Goal: Task Accomplishment & Management: Complete application form

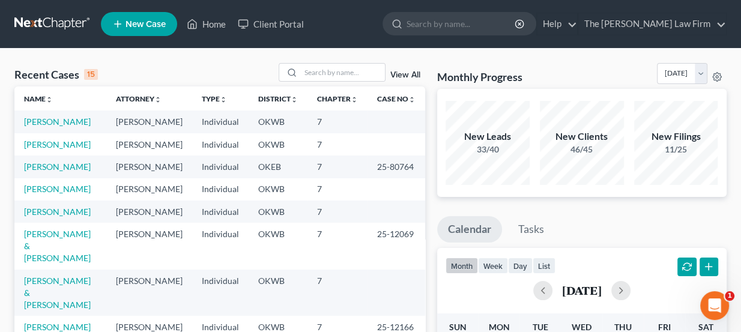
click at [61, 25] on link at bounding box center [52, 24] width 77 height 22
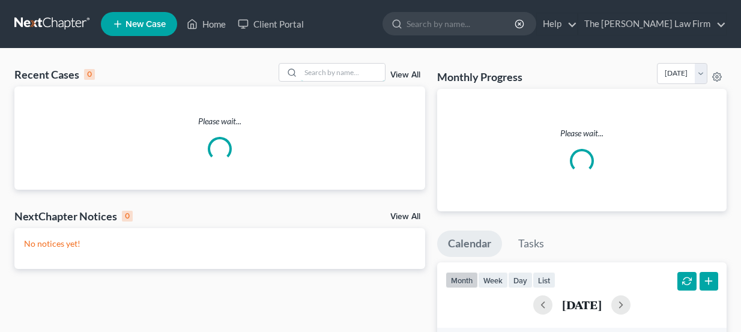
click at [344, 68] on input "search" at bounding box center [343, 72] width 84 height 17
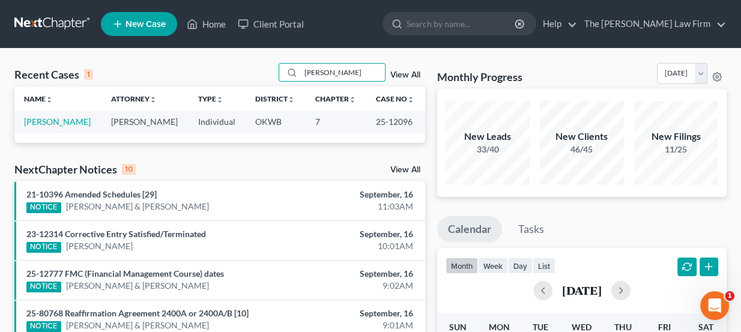
type input "[PERSON_NAME]"
click at [130, 23] on span "New Case" at bounding box center [146, 24] width 40 height 9
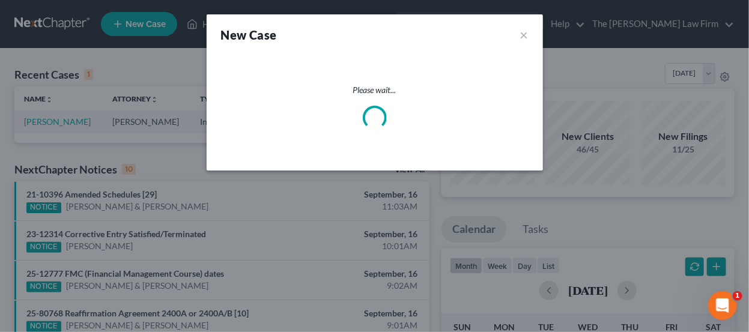
select select "65"
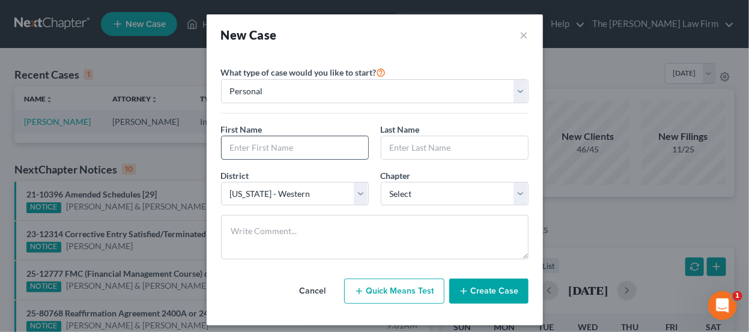
click at [315, 142] on input "text" at bounding box center [295, 147] width 147 height 23
type input "[PERSON_NAME]"
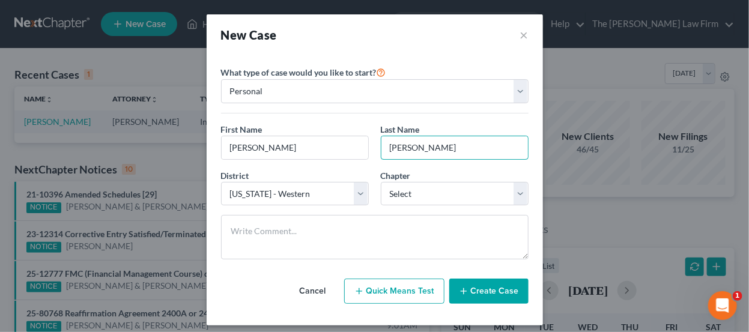
type input "[PERSON_NAME]"
click at [312, 205] on div "District * Select Alabama - Middle Alabama - Northern Alabama - Southern Alaska…" at bounding box center [375, 192] width 320 height 46
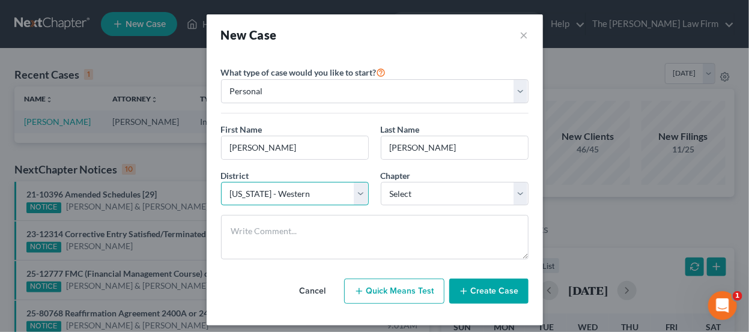
click at [309, 194] on select "Select Alabama - Middle Alabama - Northern Alabama - Southern Alaska Arizona Ar…" at bounding box center [295, 194] width 148 height 24
select select "63"
click at [221, 182] on select "Select Alabama - Middle Alabama - Northern Alabama - Southern Alaska Arizona Ar…" at bounding box center [295, 194] width 148 height 24
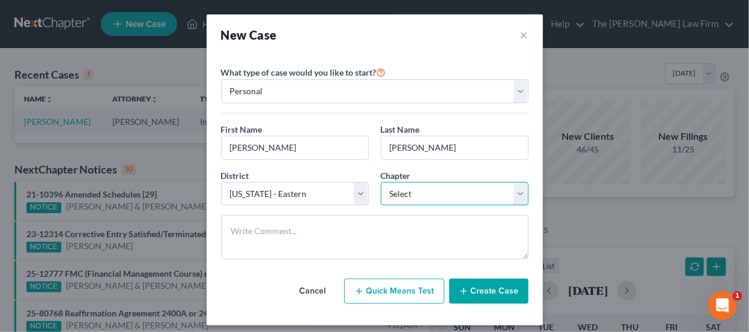
click at [414, 191] on select "Select 7 11 12 13" at bounding box center [455, 194] width 148 height 24
select select "0"
click at [381, 182] on select "Select 7 11 12 13" at bounding box center [455, 194] width 148 height 24
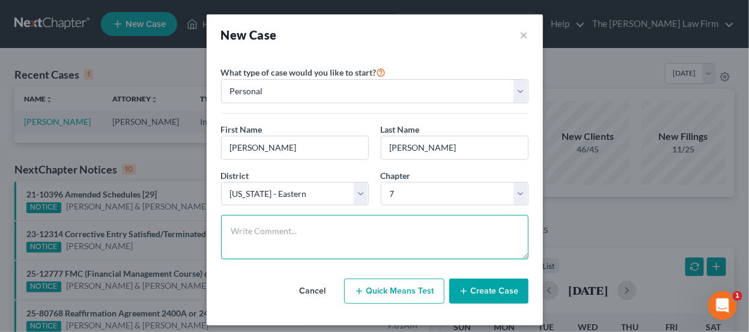
click at [413, 219] on textarea at bounding box center [375, 237] width 308 height 44
click at [365, 238] on textarea "Ch & district conf. Sent docs" at bounding box center [375, 237] width 308 height 44
type textarea "Ch & district conf. Sent docs. PTP today."
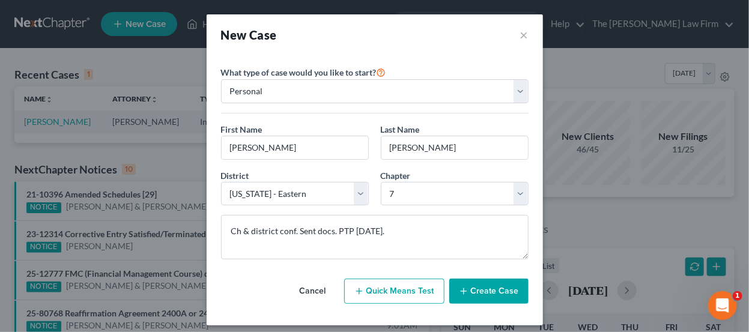
click at [490, 294] on button "Create Case" at bounding box center [488, 291] width 79 height 25
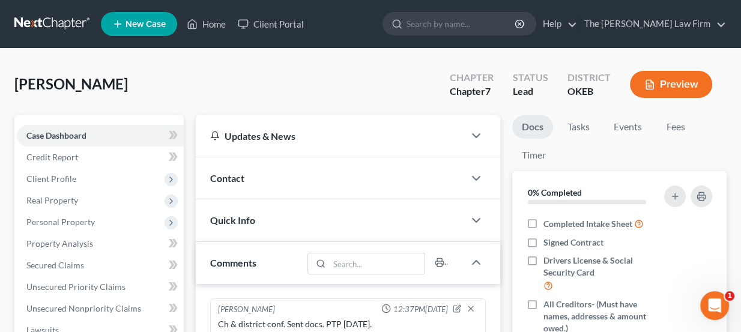
click at [264, 132] on div "Updates & News" at bounding box center [330, 136] width 240 height 13
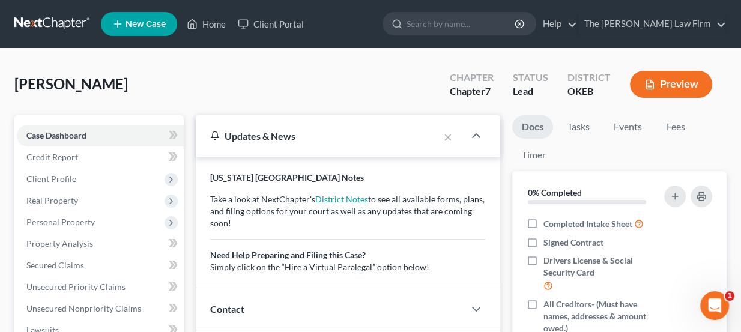
click at [284, 127] on div "Updates & News" at bounding box center [318, 135] width 244 height 41
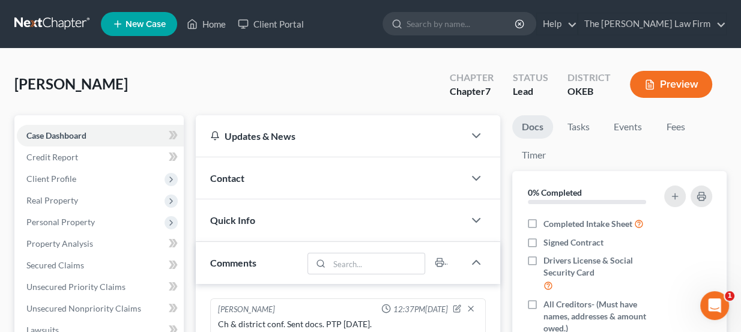
drag, startPoint x: 307, startPoint y: 169, endPoint x: 308, endPoint y: 177, distance: 7.2
click at [307, 169] on div "Contact" at bounding box center [330, 177] width 269 height 41
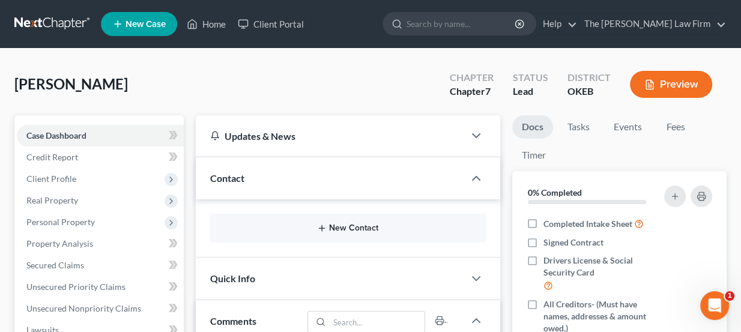
click at [331, 225] on button "New Contact" at bounding box center [348, 228] width 257 height 10
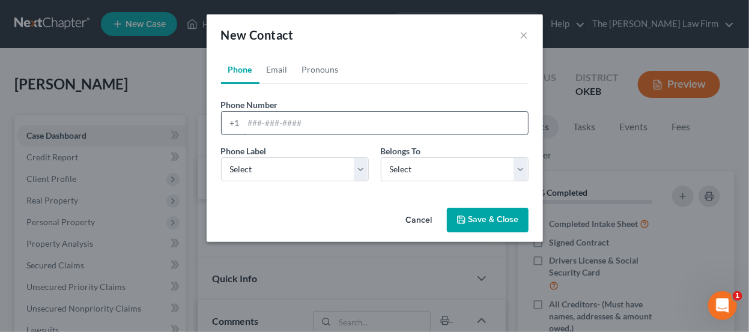
paste input "580-320-2448 HSpradlin42@gmail.com"
drag, startPoint x: 413, startPoint y: 123, endPoint x: 306, endPoint y: 121, distance: 106.9
click at [306, 121] on input "580-320-2448 HSpradlin42@gmail.com" at bounding box center [386, 123] width 284 height 23
type input "580-320-2448"
click at [303, 167] on select "Select Mobile Home Work Other" at bounding box center [295, 169] width 148 height 24
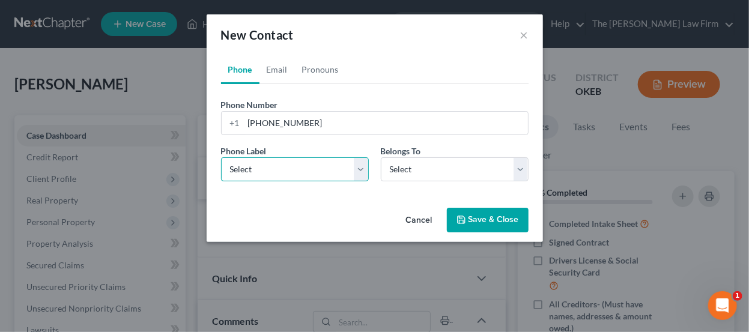
select select "0"
click at [221, 157] on select "Select Mobile Home Work Other" at bounding box center [295, 169] width 148 height 24
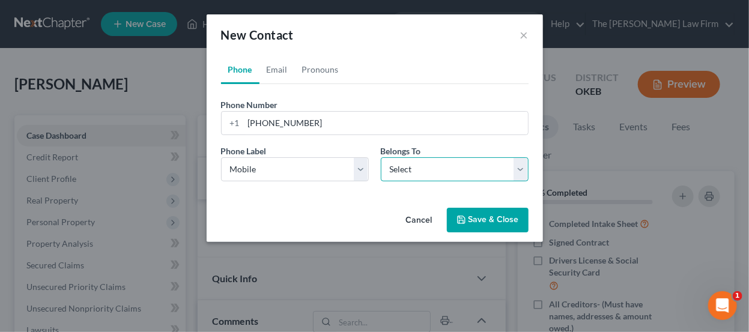
click at [417, 168] on select "Select Client Other" at bounding box center [455, 169] width 148 height 24
select select "0"
click at [381, 157] on select "Select Client Other" at bounding box center [455, 169] width 148 height 24
select select "0"
click at [269, 74] on link "Email" at bounding box center [276, 69] width 35 height 29
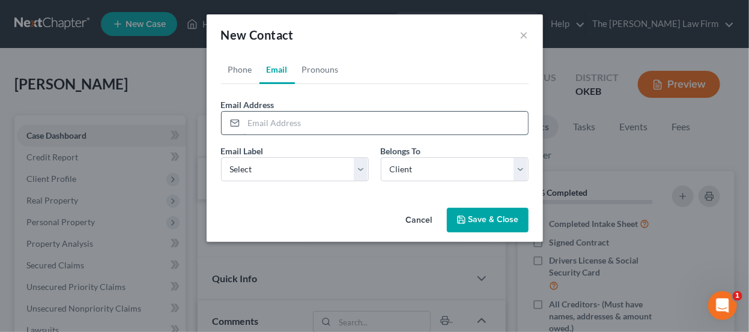
paste input "HSpradlin42@gmail.com"
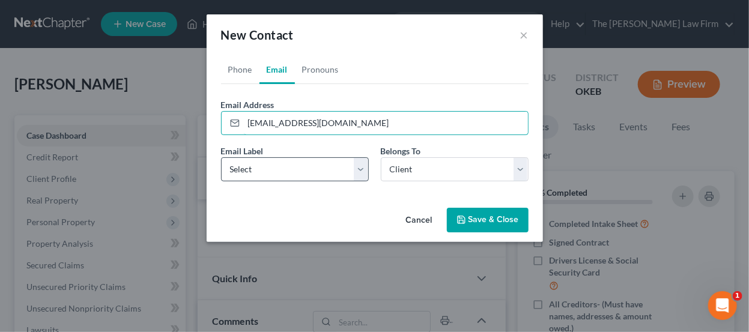
type input "HSpradlin42@gmail.com"
click at [312, 165] on select "Select Home Work Other" at bounding box center [295, 169] width 148 height 24
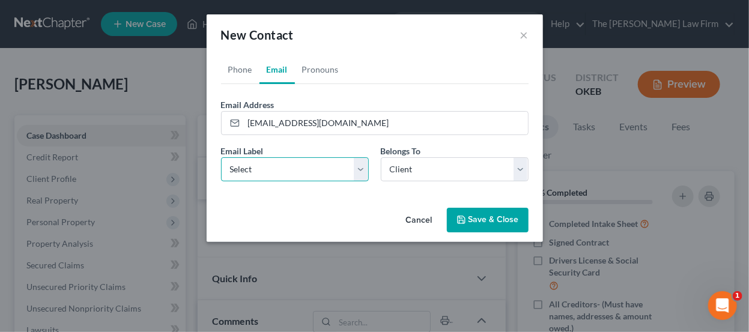
select select "0"
click at [221, 157] on select "Select Home Work Other" at bounding box center [295, 169] width 148 height 24
click at [487, 232] on div "Cancel Save & Close" at bounding box center [375, 223] width 336 height 40
click at [488, 222] on button "Save & Close" at bounding box center [488, 220] width 82 height 25
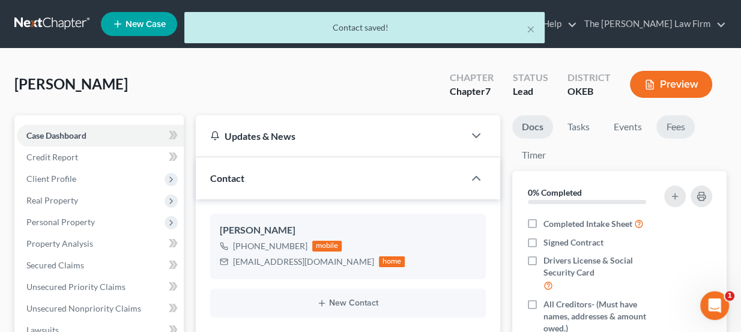
click at [681, 123] on link "Fees" at bounding box center [676, 126] width 38 height 23
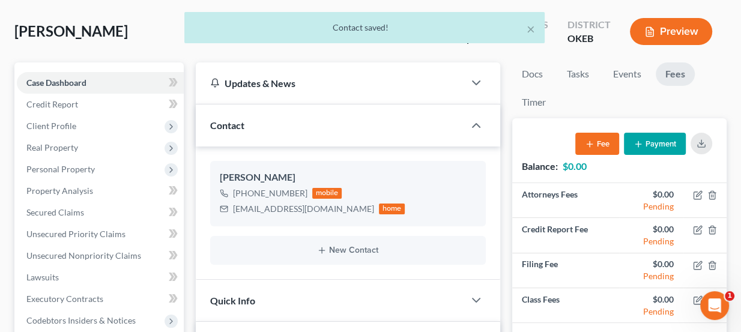
scroll to position [54, 0]
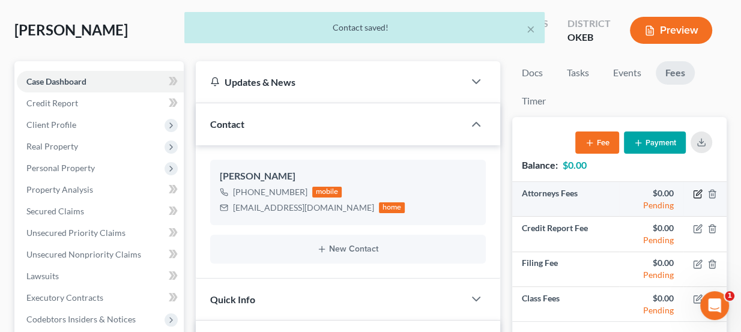
click at [695, 196] on icon "button" at bounding box center [697, 194] width 7 height 7
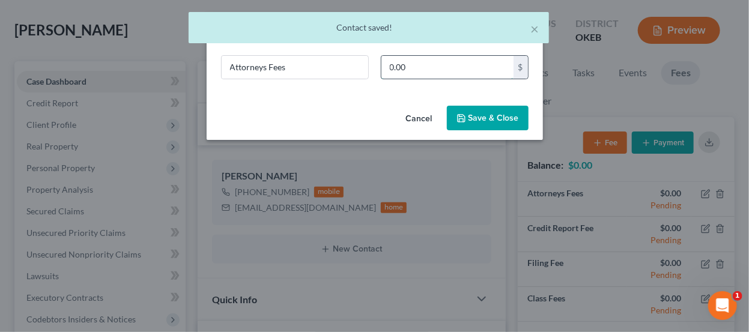
click at [416, 69] on input "0.00" at bounding box center [447, 67] width 132 height 23
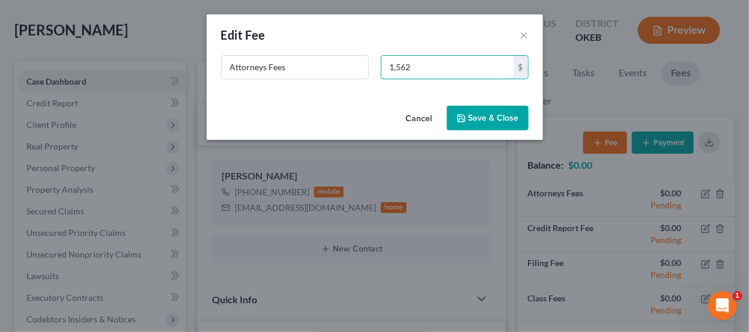
type input "1,562"
click at [481, 120] on button "Save & Close" at bounding box center [488, 118] width 82 height 25
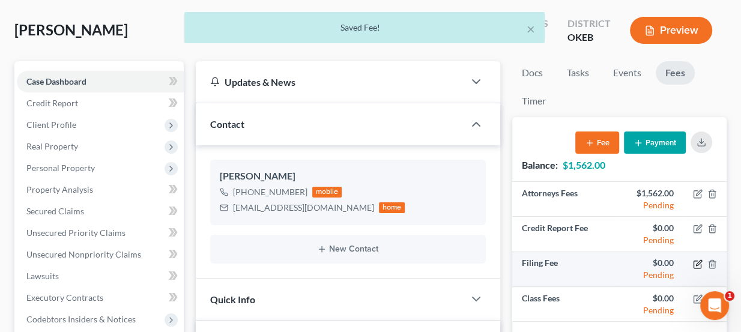
click at [697, 262] on icon "button" at bounding box center [698, 262] width 5 height 5
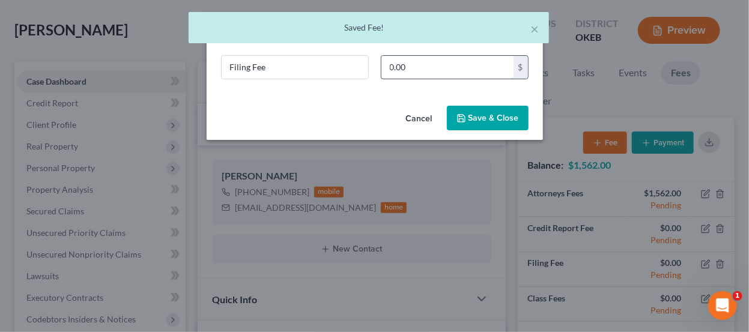
click at [448, 69] on input "0.00" at bounding box center [447, 67] width 132 height 23
type input "338"
click at [486, 124] on button "Save & Close" at bounding box center [488, 118] width 82 height 25
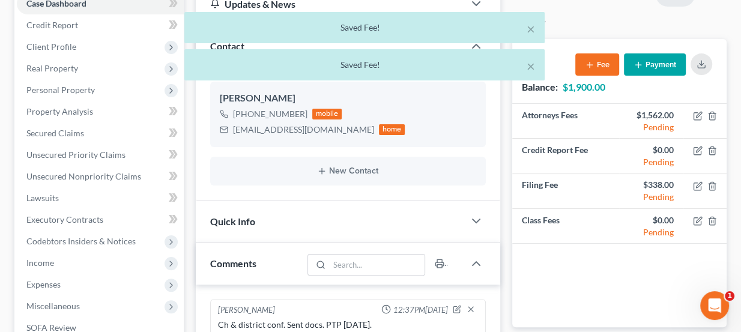
scroll to position [163, 0]
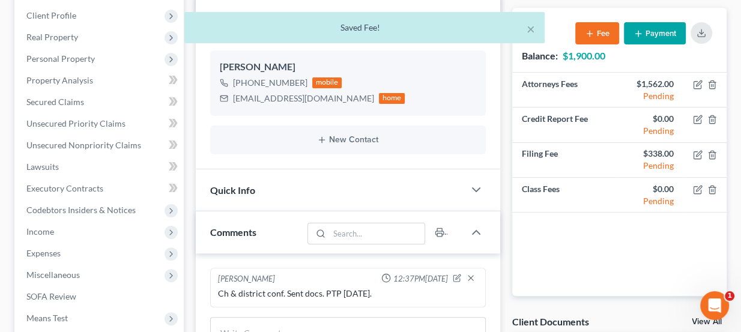
click at [315, 193] on div "Quick Info" at bounding box center [330, 189] width 269 height 41
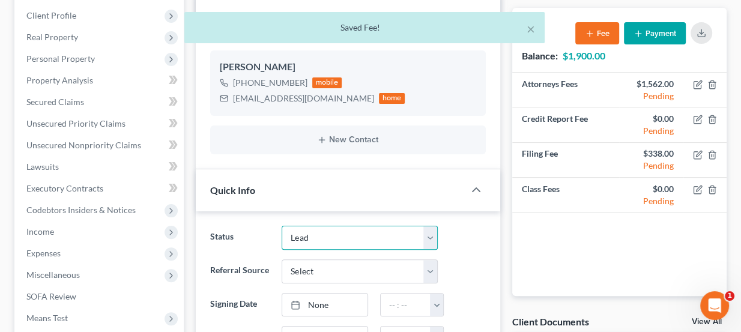
click at [326, 235] on select "Discharged Dismissed Filed Info Sent In Progress Lead Lost Lead Ready to File R…" at bounding box center [360, 238] width 156 height 24
select select "3"
click at [282, 226] on select "Discharged Dismissed Filed Info Sent In Progress Lead Lost Lead Ready to File R…" at bounding box center [360, 238] width 156 height 24
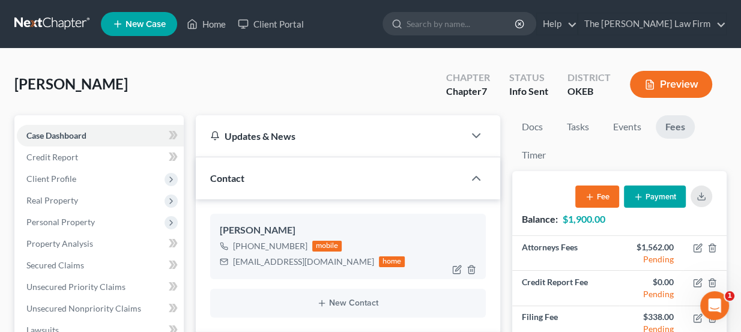
click at [272, 259] on div "HSpradlin42@gmail.com" at bounding box center [303, 262] width 141 height 12
copy div "HSpradlin42@gmail.com"
click at [64, 18] on link at bounding box center [52, 24] width 77 height 22
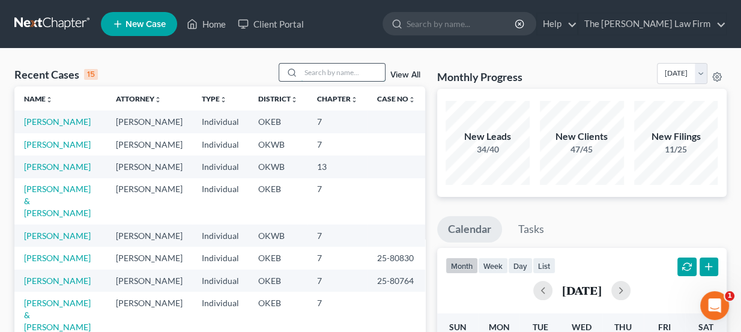
click at [331, 64] on input "search" at bounding box center [343, 72] width 84 height 17
click at [333, 67] on input "search" at bounding box center [343, 72] width 84 height 17
type input "[PERSON_NAME]"
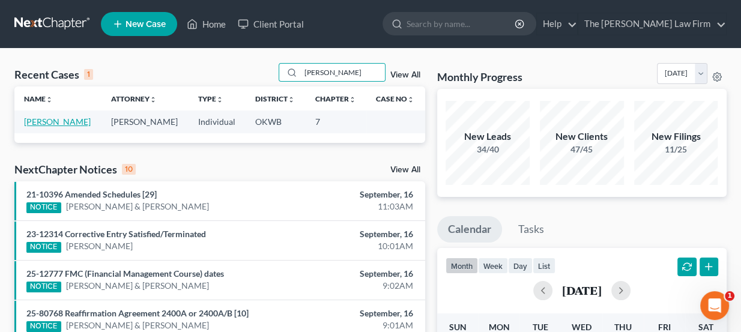
click at [71, 121] on link "[PERSON_NAME]" at bounding box center [57, 122] width 67 height 10
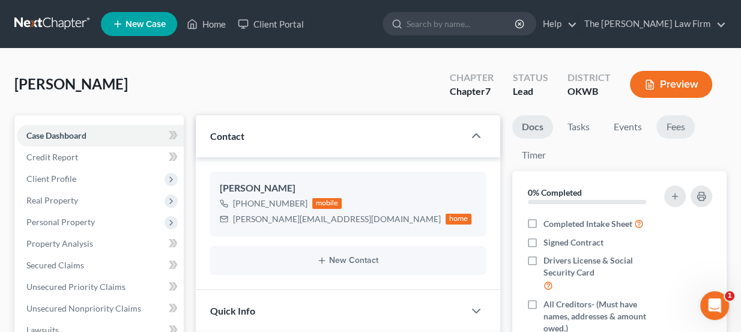
click at [678, 121] on link "Fees" at bounding box center [676, 126] width 38 height 23
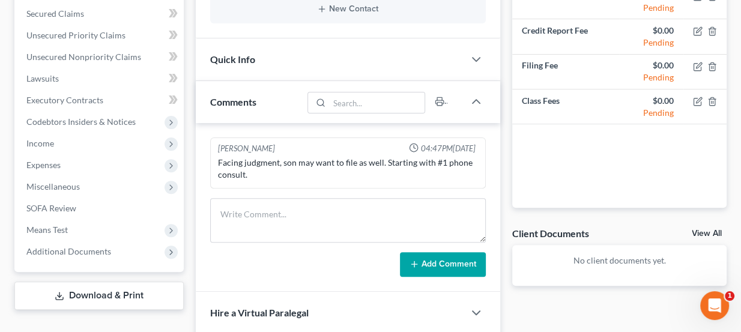
scroll to position [273, 0]
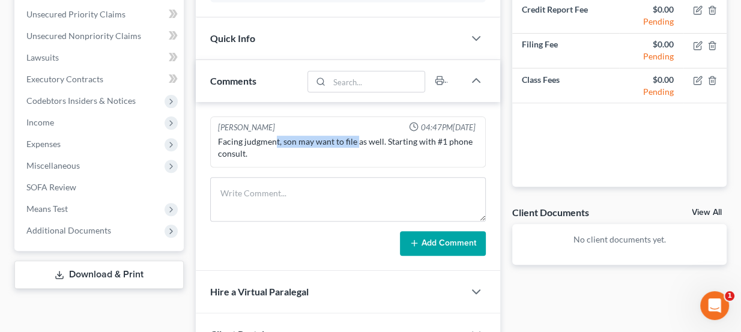
drag, startPoint x: 275, startPoint y: 141, endPoint x: 357, endPoint y: 144, distance: 82.4
click at [357, 144] on div "Facing judgment, son may want to file as well. Starting with #1 phone consult." at bounding box center [348, 148] width 261 height 24
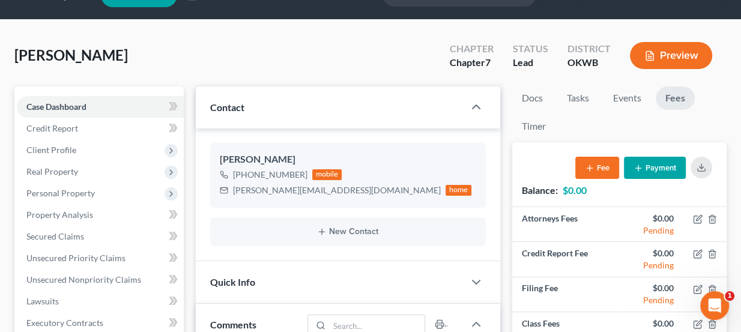
scroll to position [0, 0]
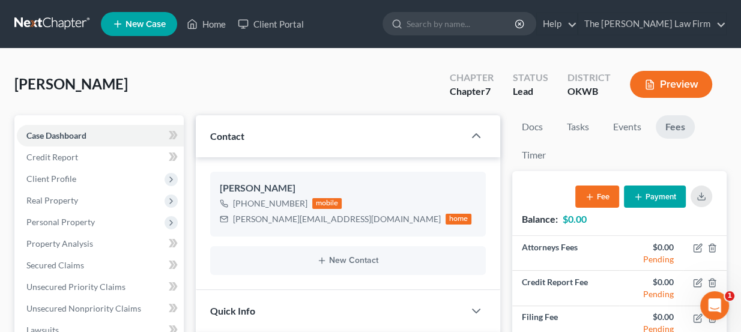
click at [57, 22] on link at bounding box center [52, 24] width 77 height 22
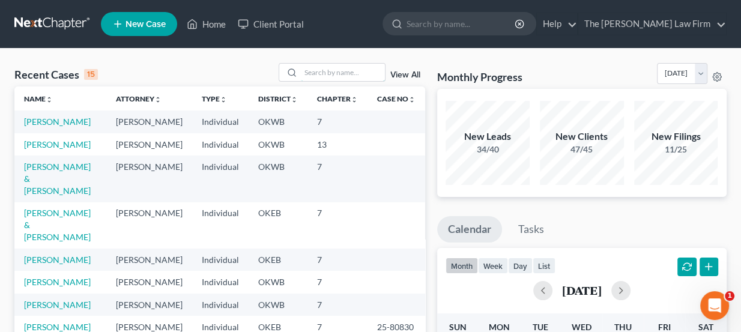
click at [353, 76] on input "search" at bounding box center [343, 72] width 84 height 17
click at [336, 74] on input "search" at bounding box center [343, 72] width 84 height 17
click at [336, 70] on input "search" at bounding box center [343, 72] width 84 height 17
type input "monty davis"
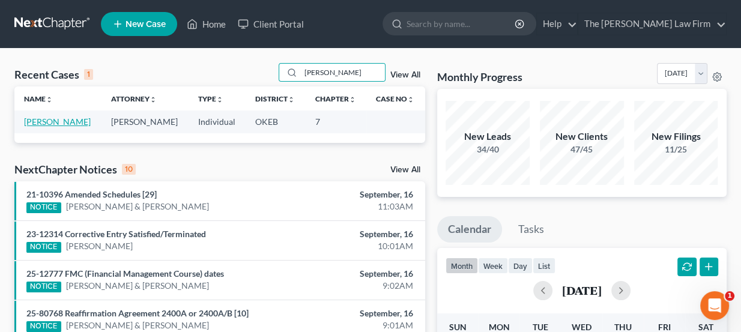
click at [53, 117] on link "Davis, Monty" at bounding box center [57, 122] width 67 height 10
select select "3"
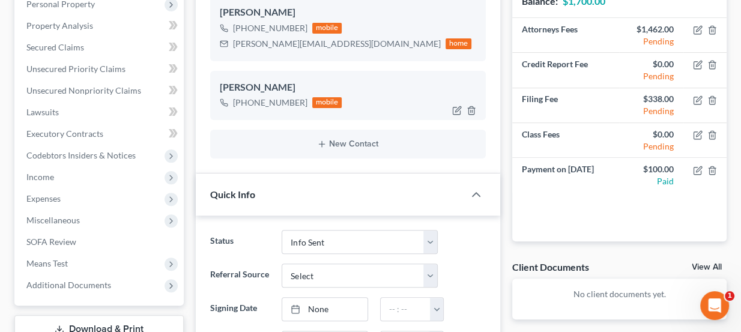
scroll to position [163, 0]
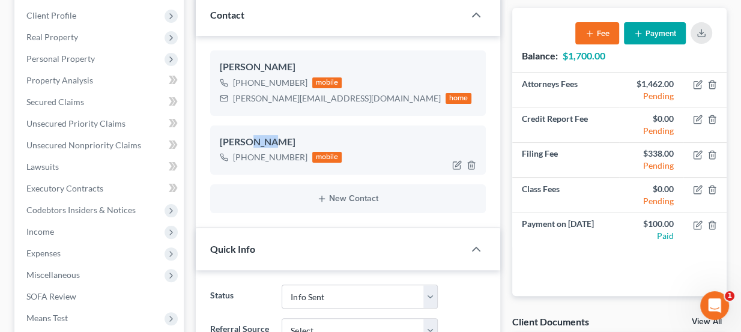
drag, startPoint x: 252, startPoint y: 134, endPoint x: 270, endPoint y: 136, distance: 18.2
click at [270, 136] on div "Monty Davis" at bounding box center [348, 142] width 257 height 14
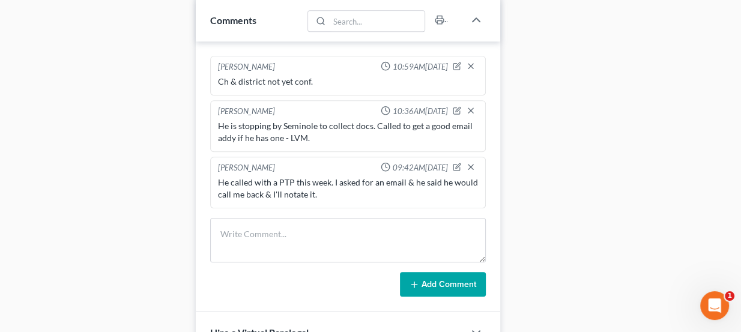
scroll to position [601, 0]
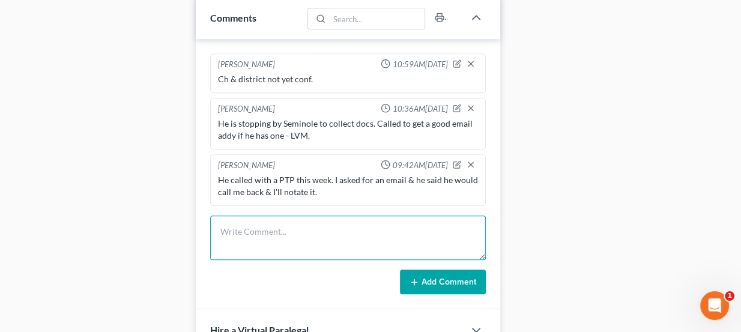
click at [281, 217] on textarea at bounding box center [348, 238] width 276 height 44
click at [244, 227] on textarea "LendNation called to confirm client status." at bounding box center [348, 238] width 276 height 44
type textarea "Lendnation called to confirm client status."
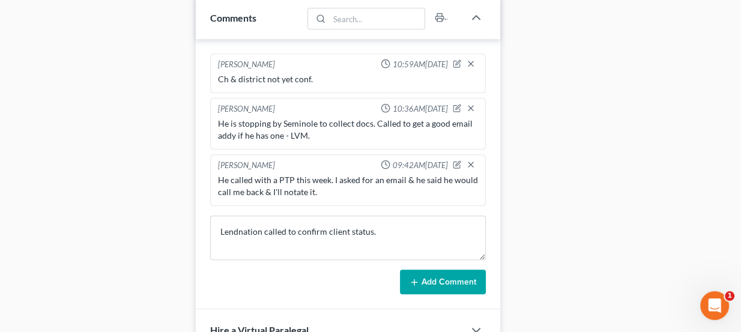
click at [434, 276] on button "Add Comment" at bounding box center [443, 282] width 86 height 25
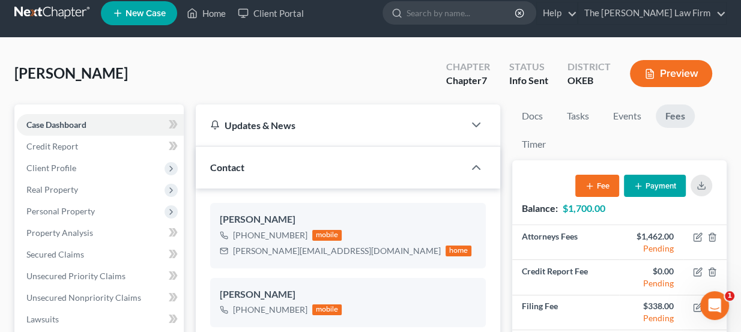
scroll to position [0, 0]
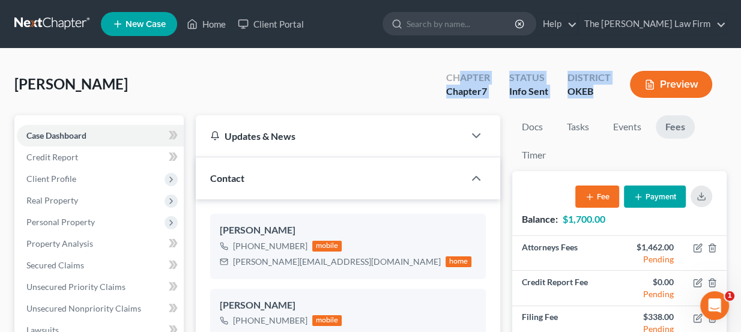
drag, startPoint x: 595, startPoint y: 94, endPoint x: 460, endPoint y: 74, distance: 136.0
click at [460, 74] on div "Chapter Chapter 7 Status Info Sent District OKEB Preview" at bounding box center [582, 85] width 290 height 35
click at [460, 74] on div "Chapter" at bounding box center [468, 78] width 44 height 14
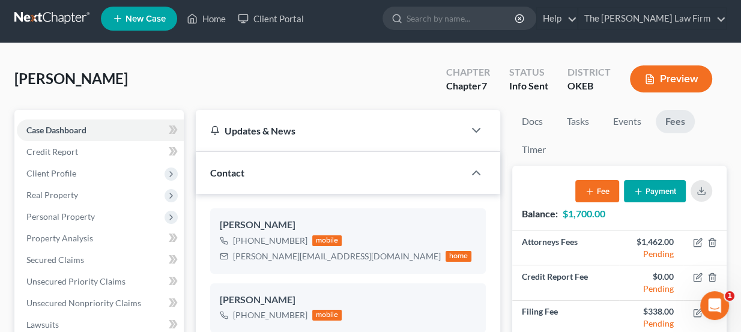
scroll to position [54, 0]
